Goal: Browse casually: Explore the website without a specific task or goal

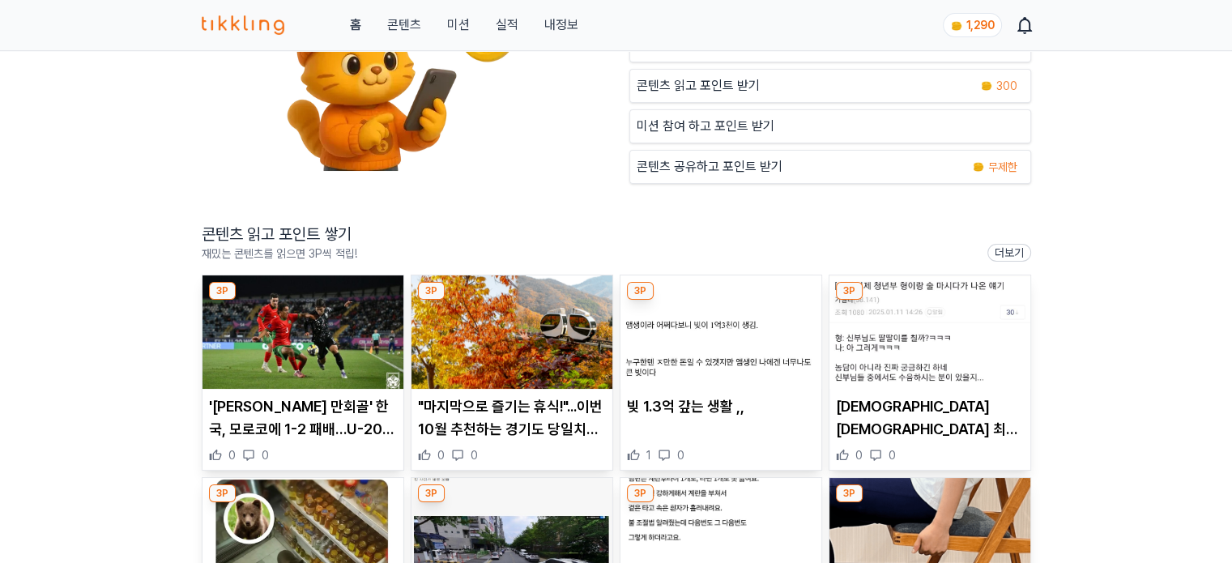
scroll to position [243, 0]
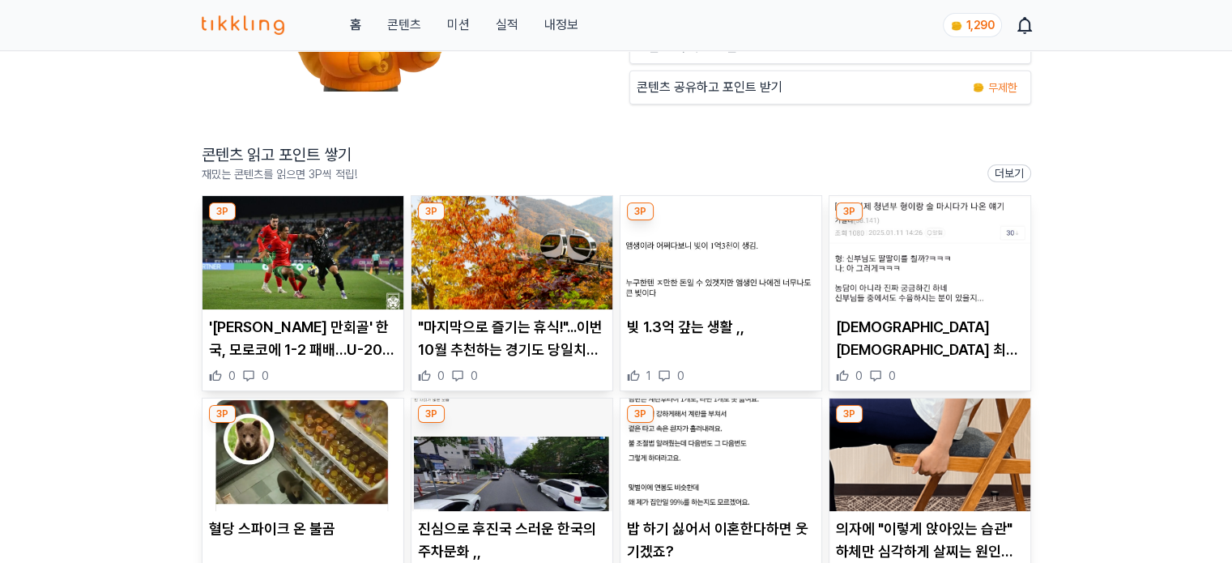
click at [314, 267] on img at bounding box center [302, 252] width 201 height 113
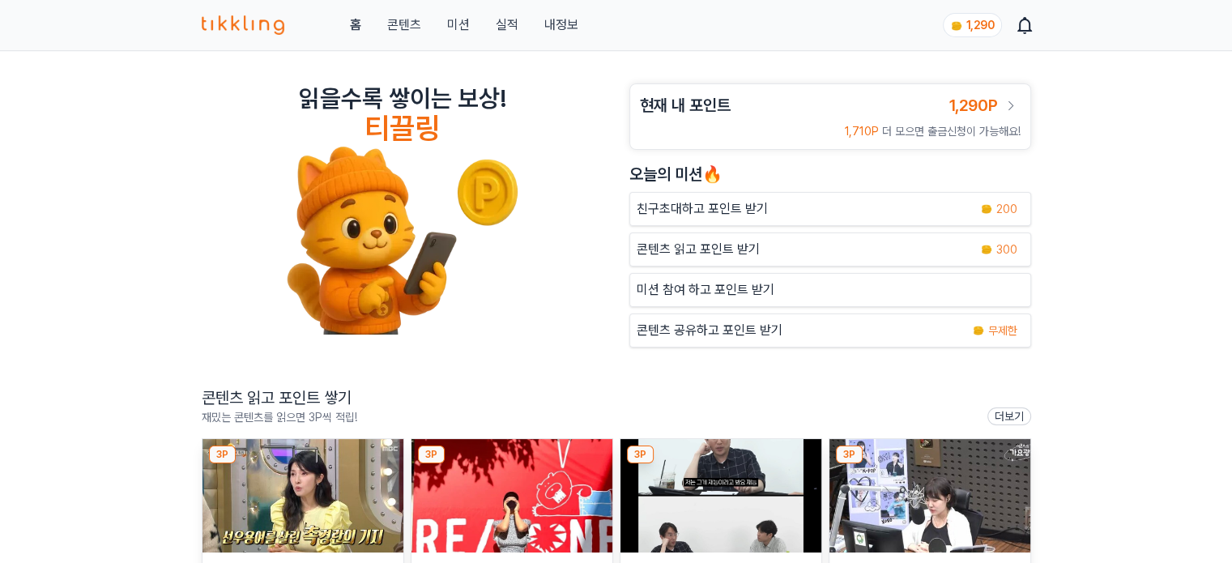
scroll to position [81, 0]
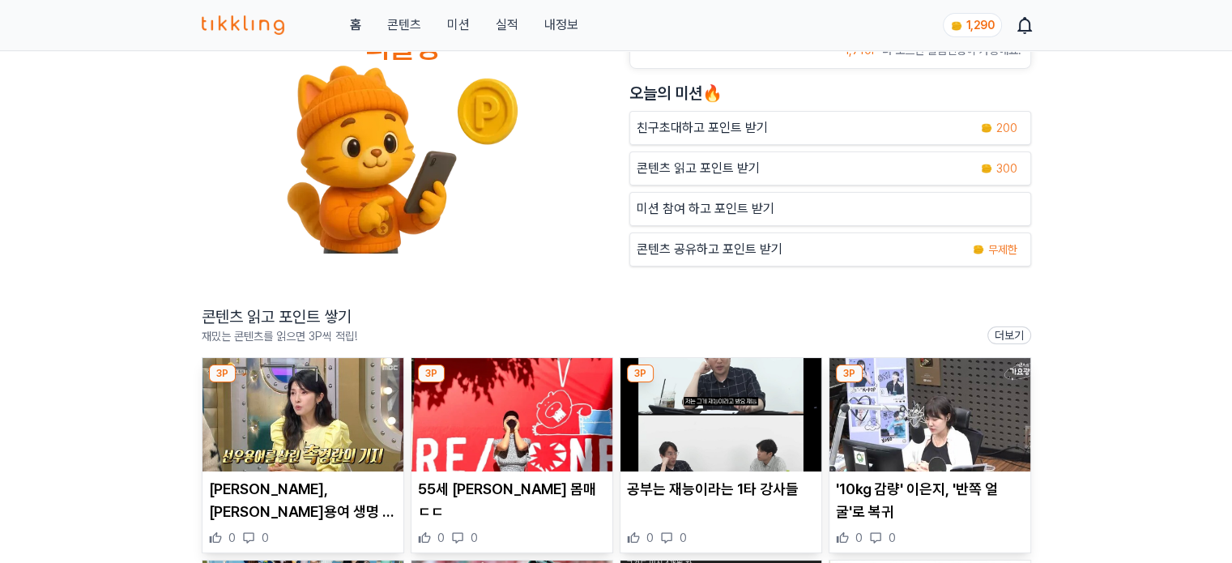
click at [324, 389] on img at bounding box center [302, 414] width 201 height 113
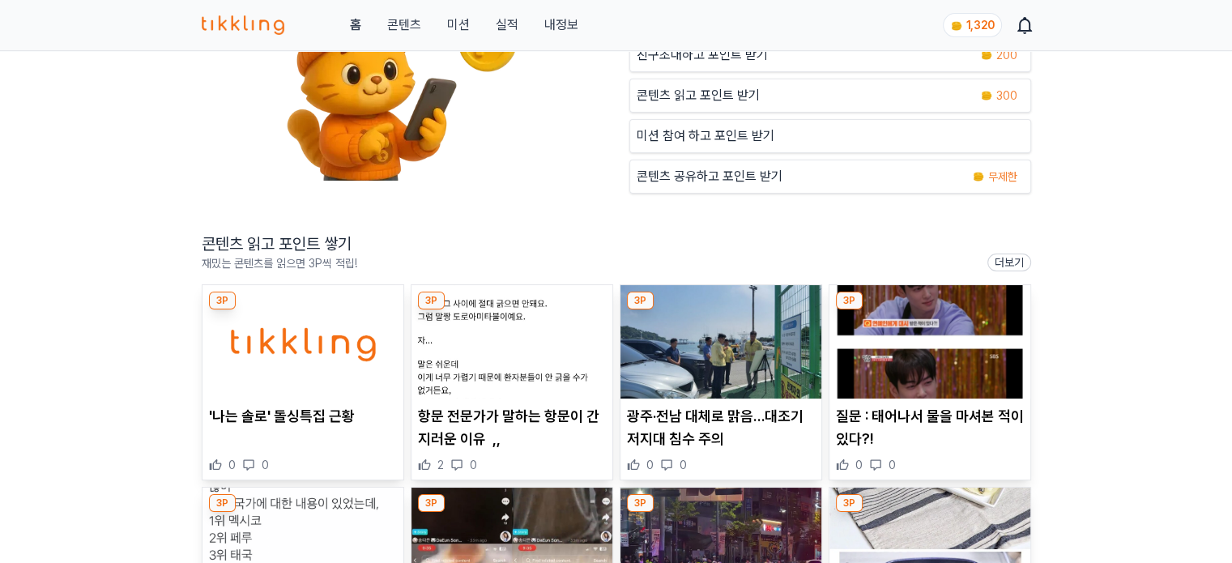
scroll to position [243, 0]
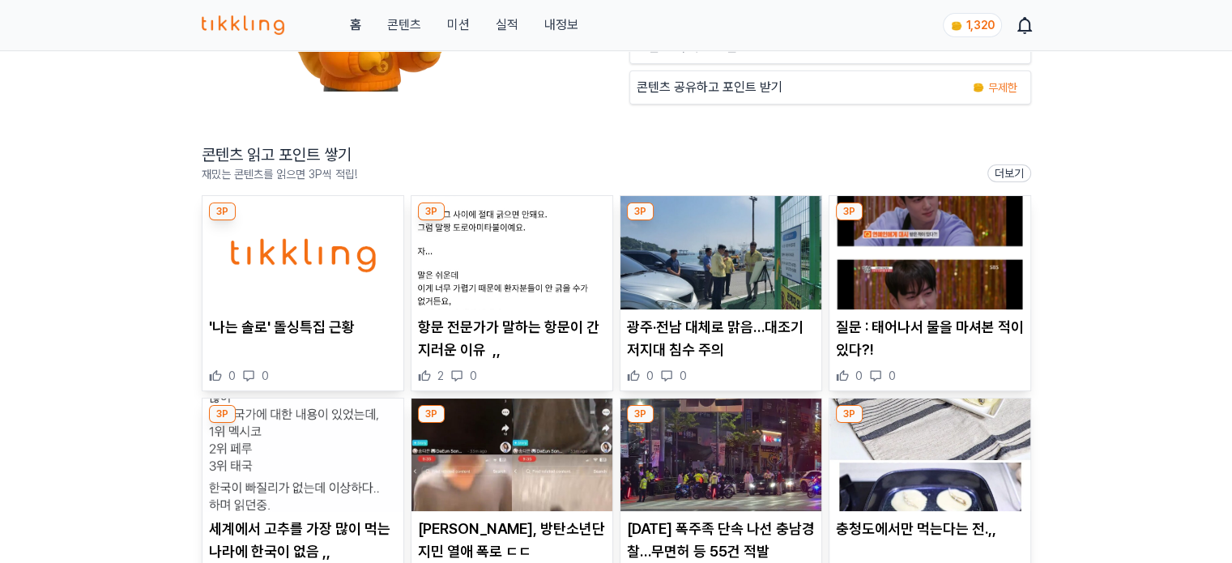
click at [458, 262] on img at bounding box center [511, 252] width 201 height 113
